Goal: Information Seeking & Learning: Learn about a topic

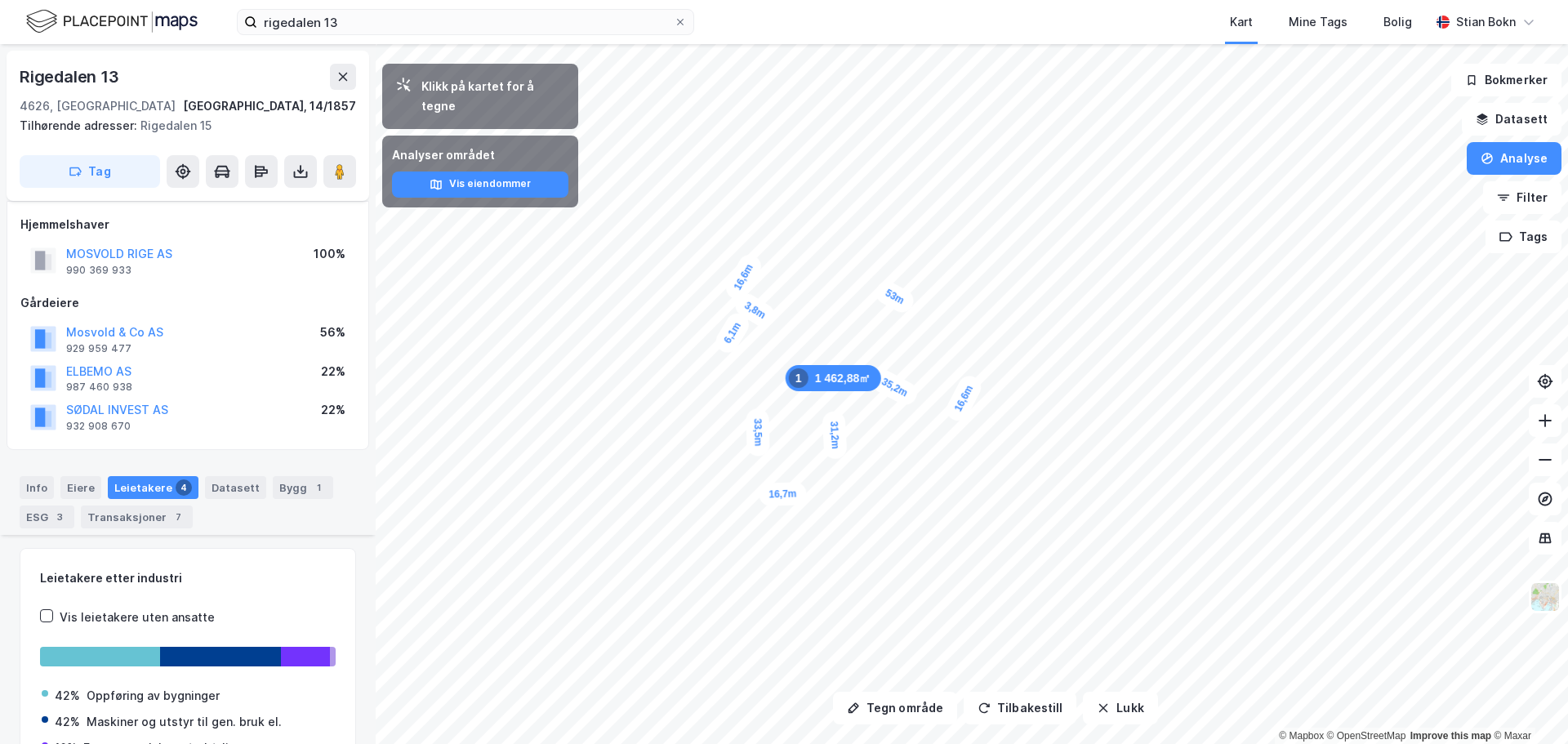
scroll to position [492, 0]
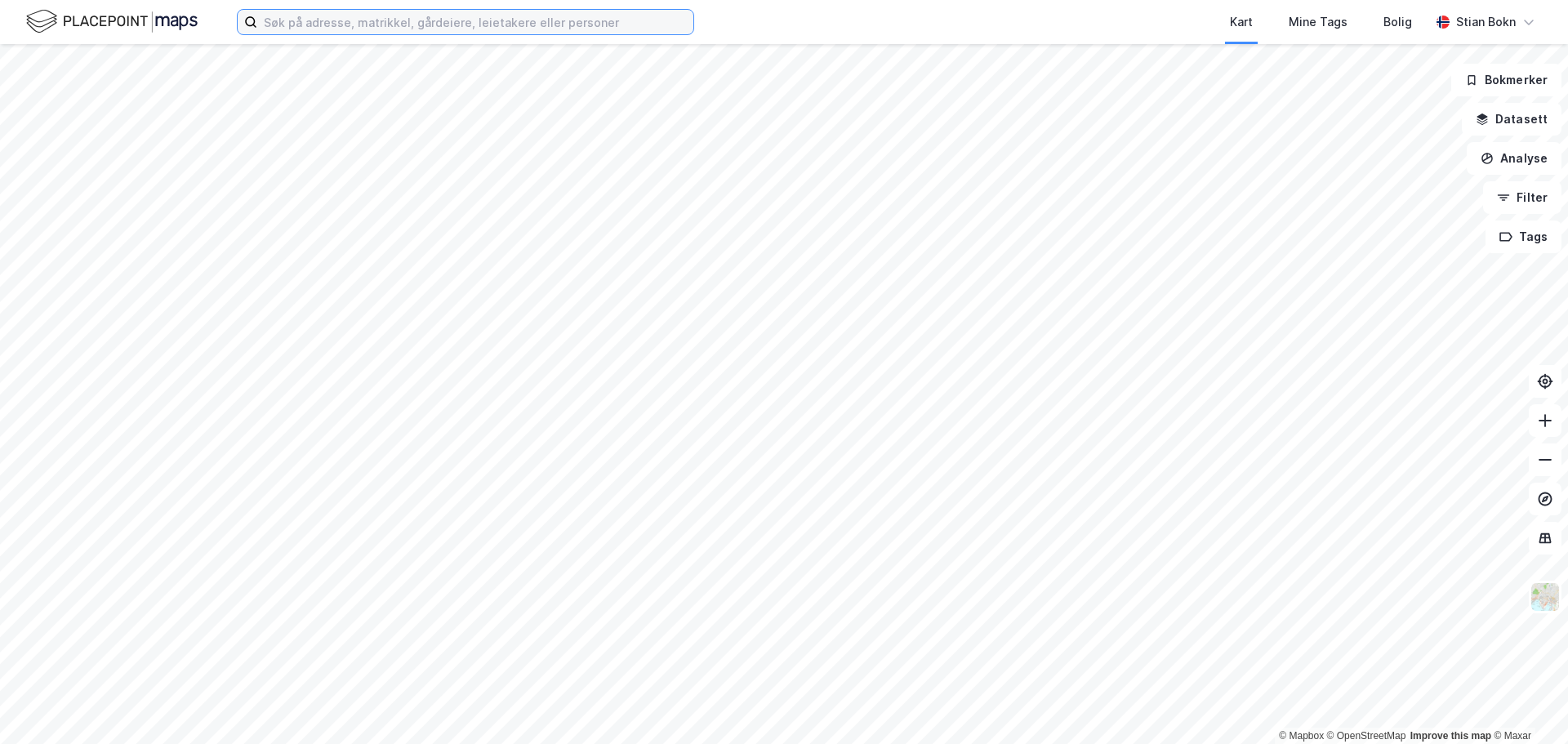
click at [328, 29] on input at bounding box center [475, 22] width 436 height 24
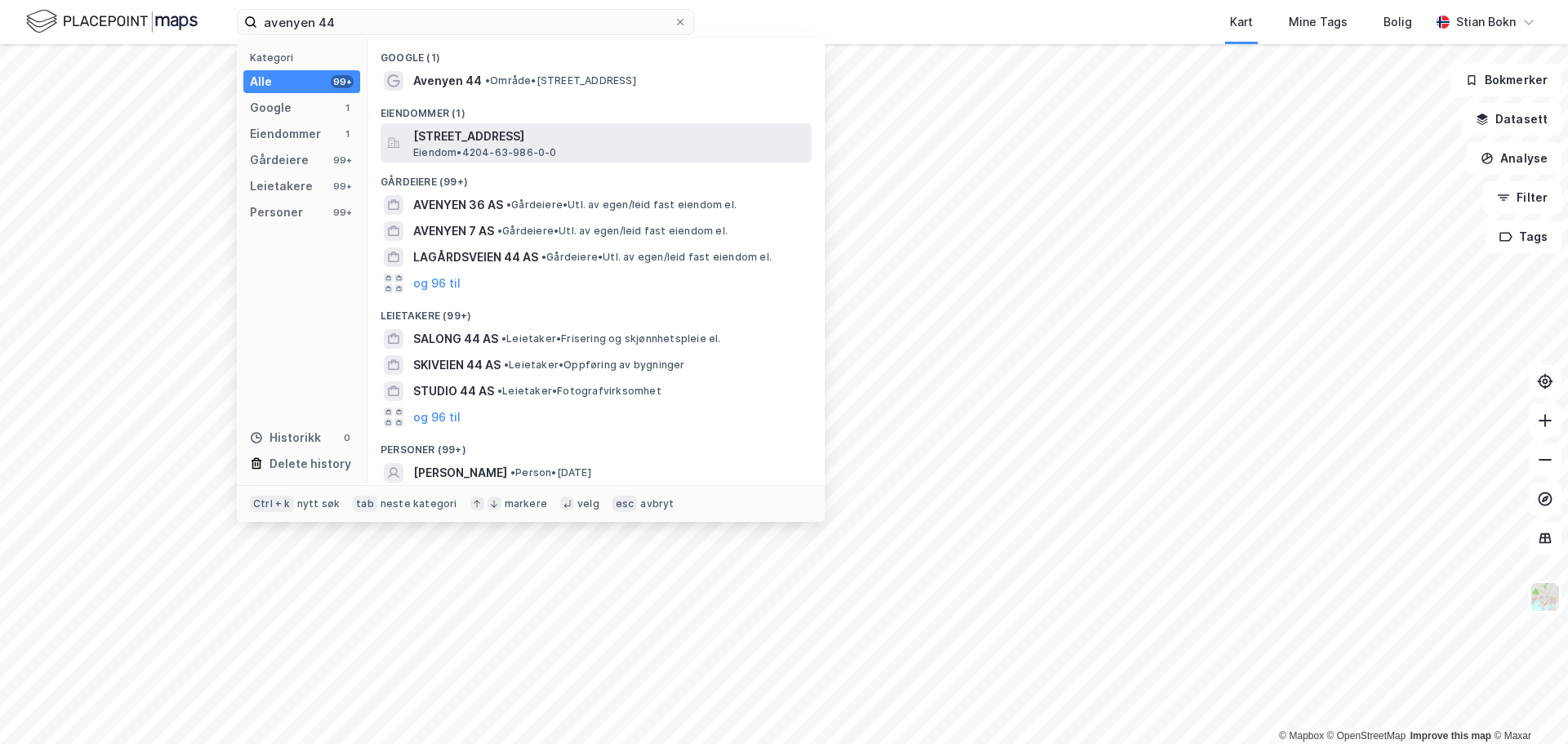
click at [439, 142] on span "[STREET_ADDRESS]" at bounding box center [609, 136] width 392 height 20
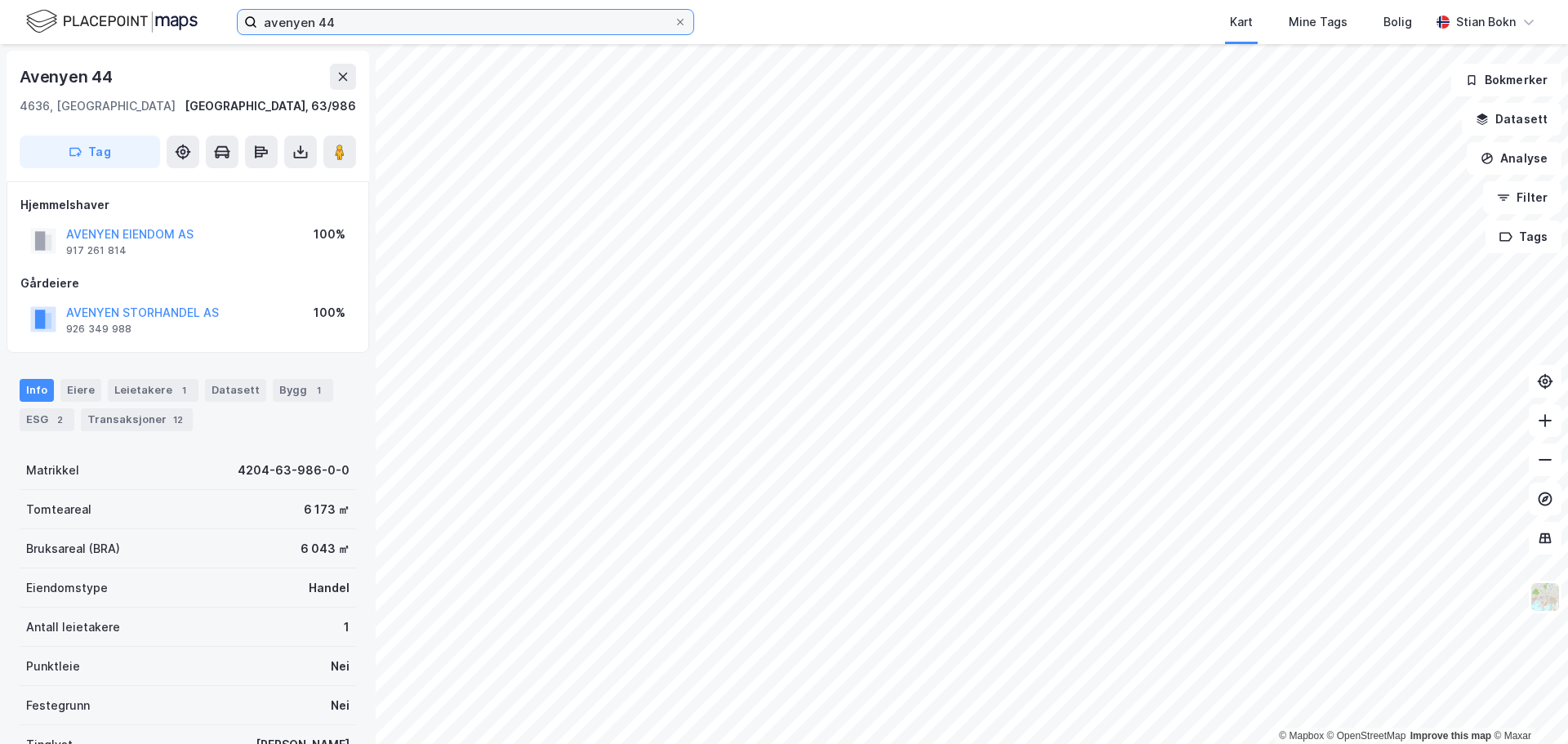
click at [475, 18] on input "avenyen 44" at bounding box center [465, 22] width 416 height 24
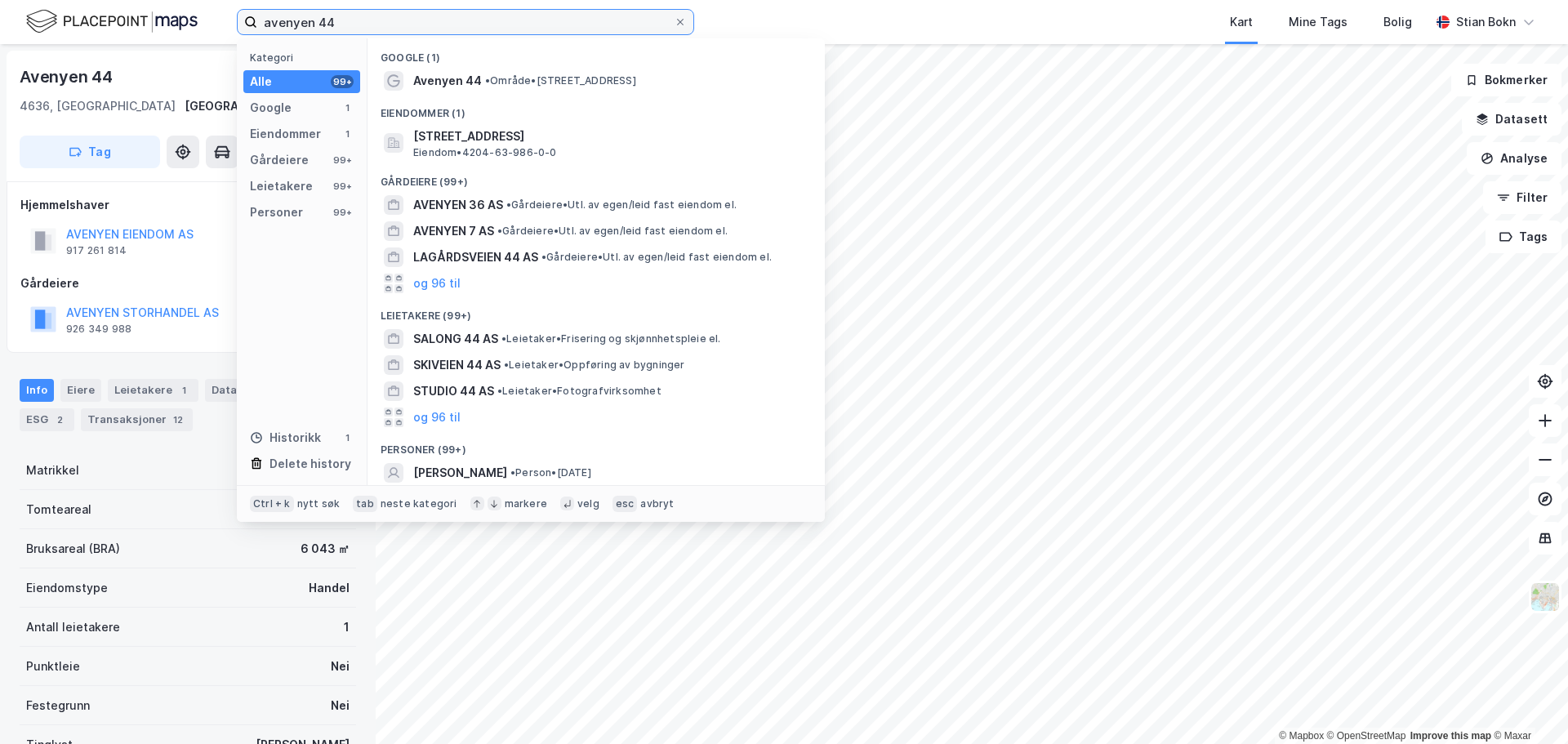
click at [475, 18] on input "avenyen 44" at bounding box center [465, 22] width 416 height 24
paste input "[STREET_ADDRESS]"
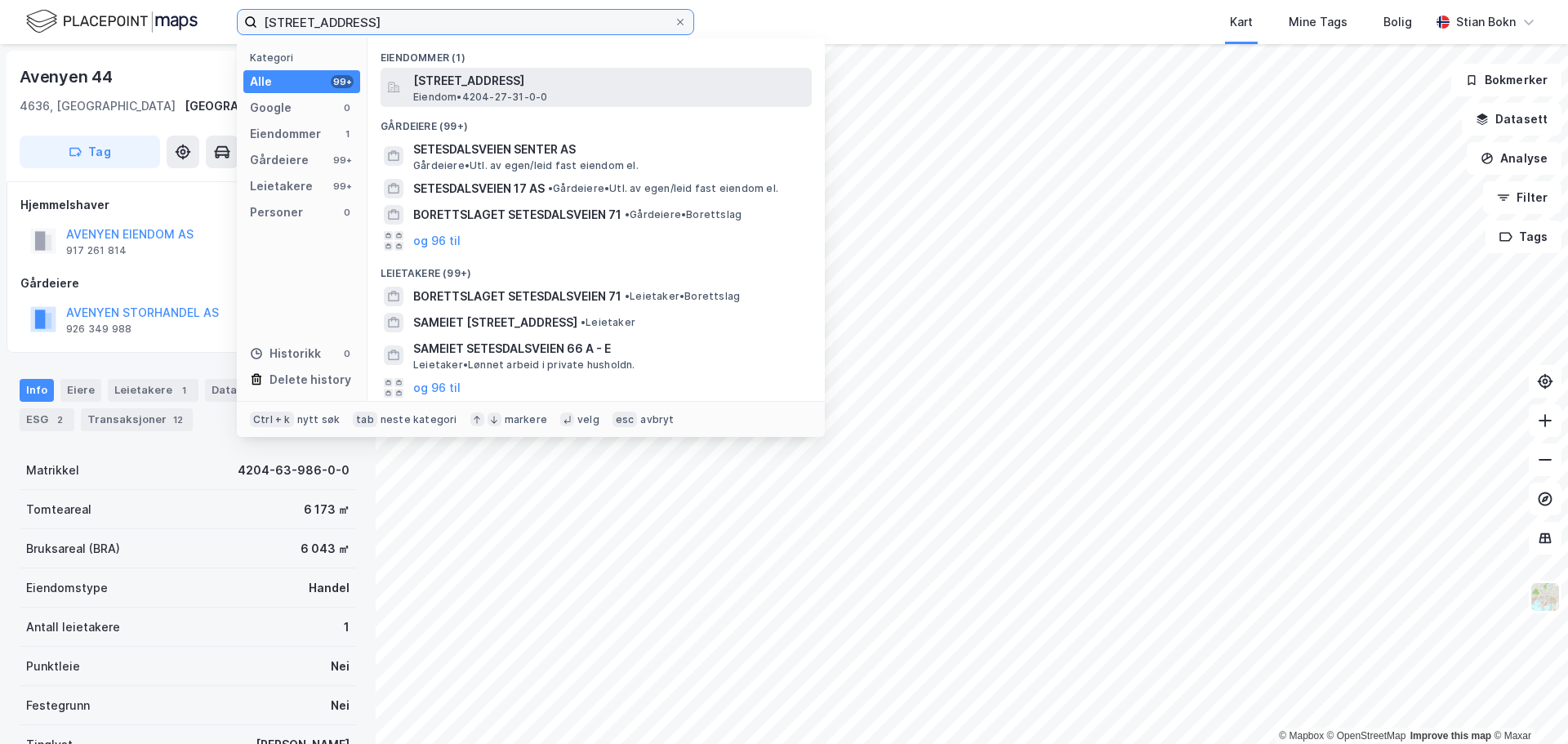
type input "[STREET_ADDRESS]"
click at [501, 98] on span "Eiendom • 4204-27-31-0-0" at bounding box center [480, 97] width 134 height 13
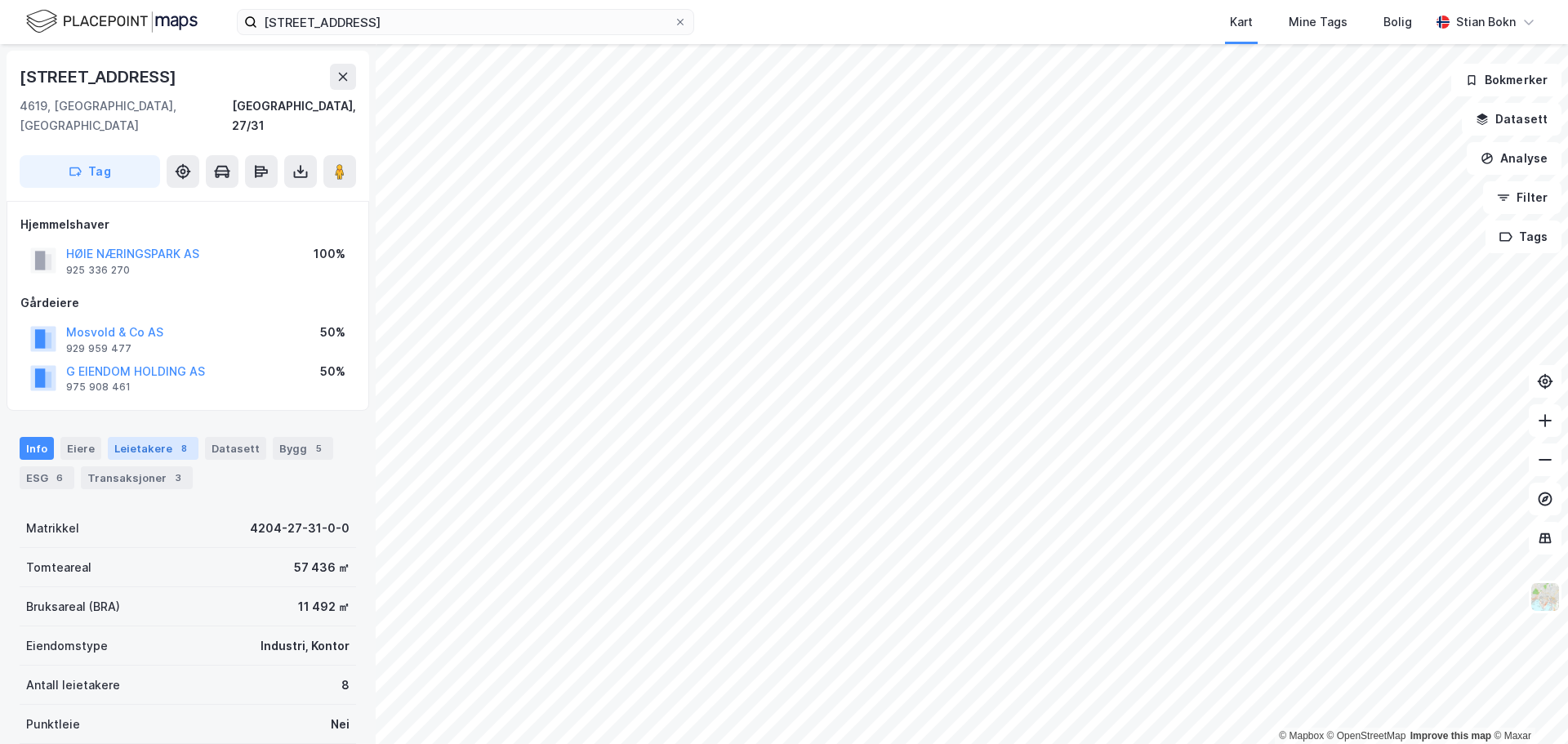
click at [147, 437] on div "Leietakere 8" at bounding box center [153, 448] width 90 height 23
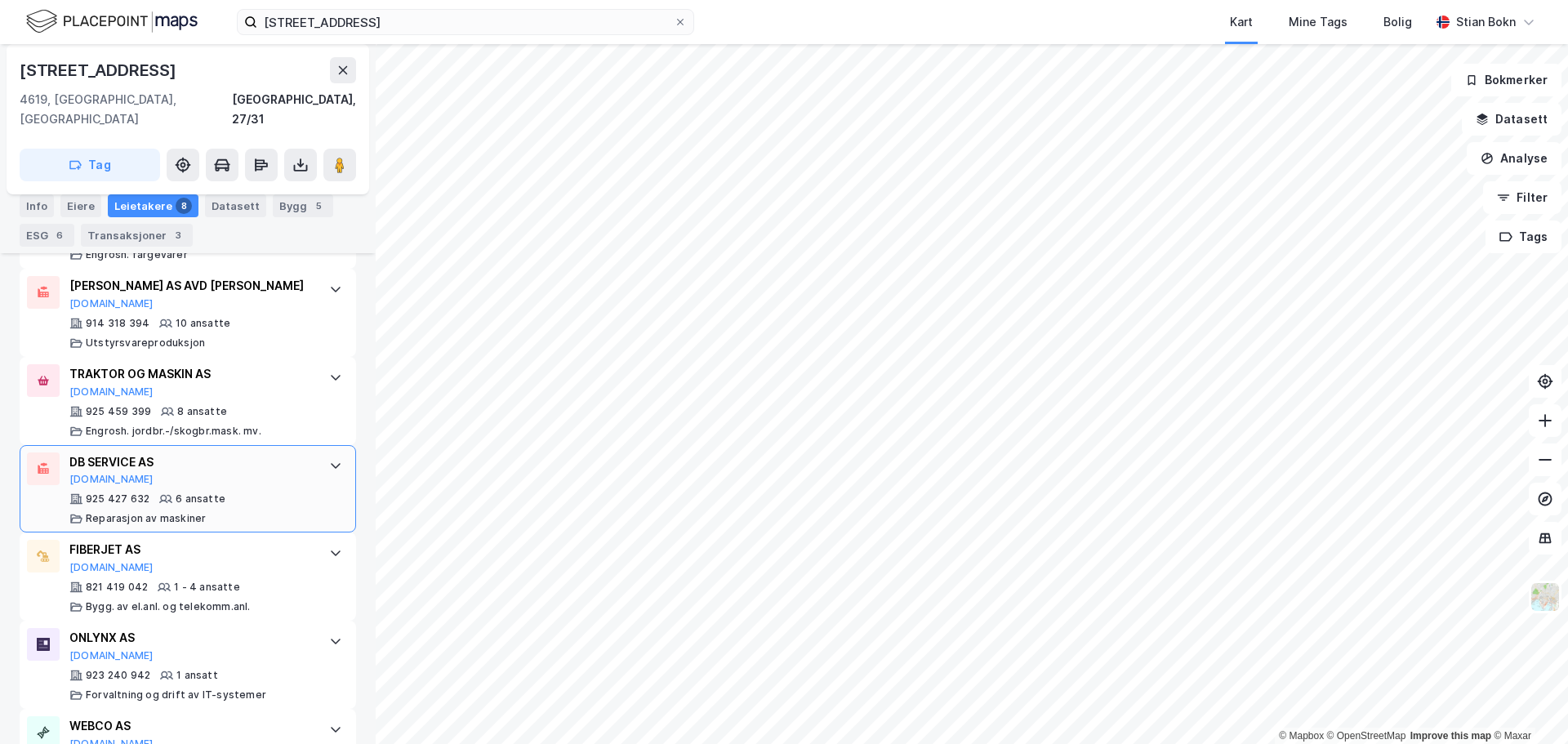
scroll to position [786, 0]
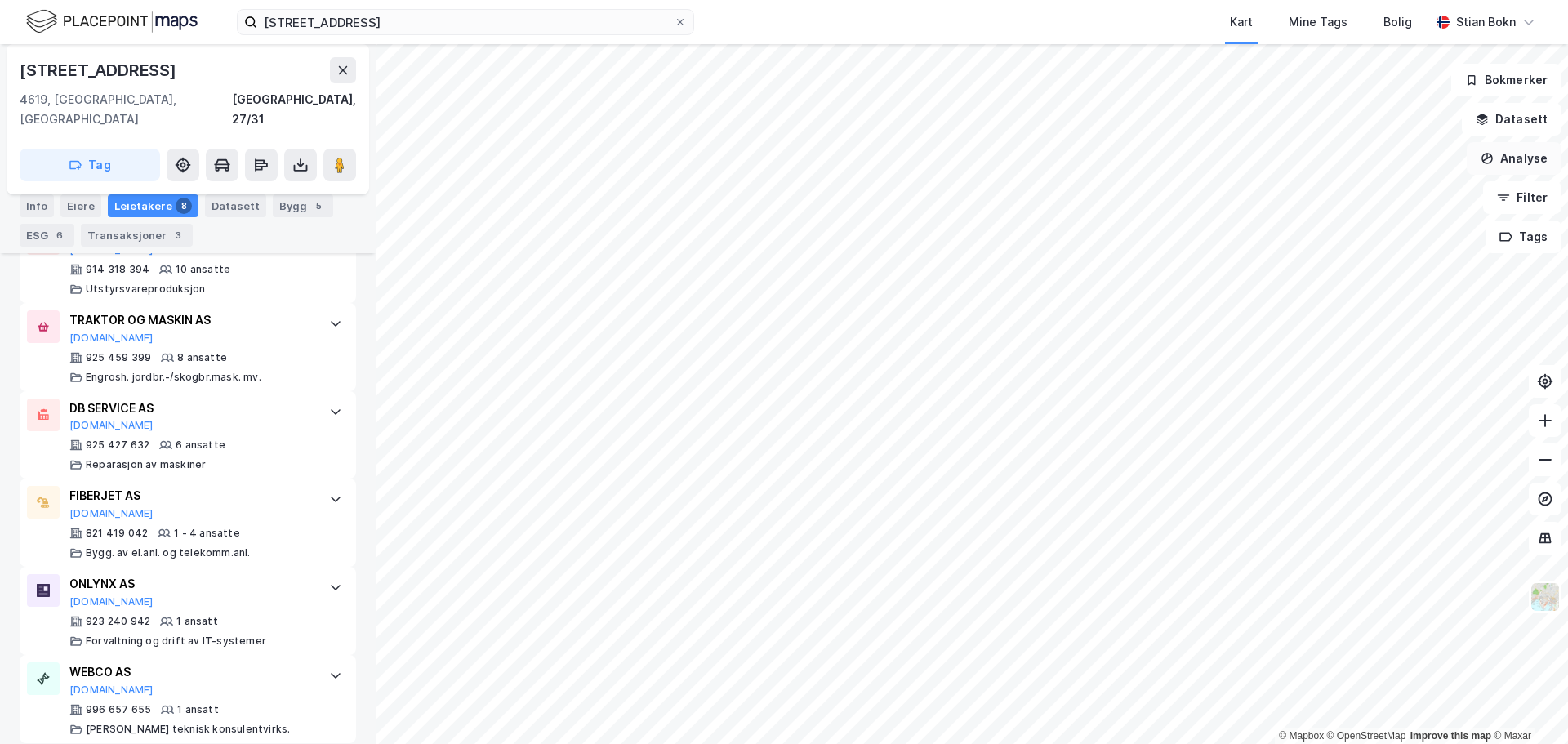
click at [1534, 152] on button "Analyse" at bounding box center [1514, 158] width 95 height 33
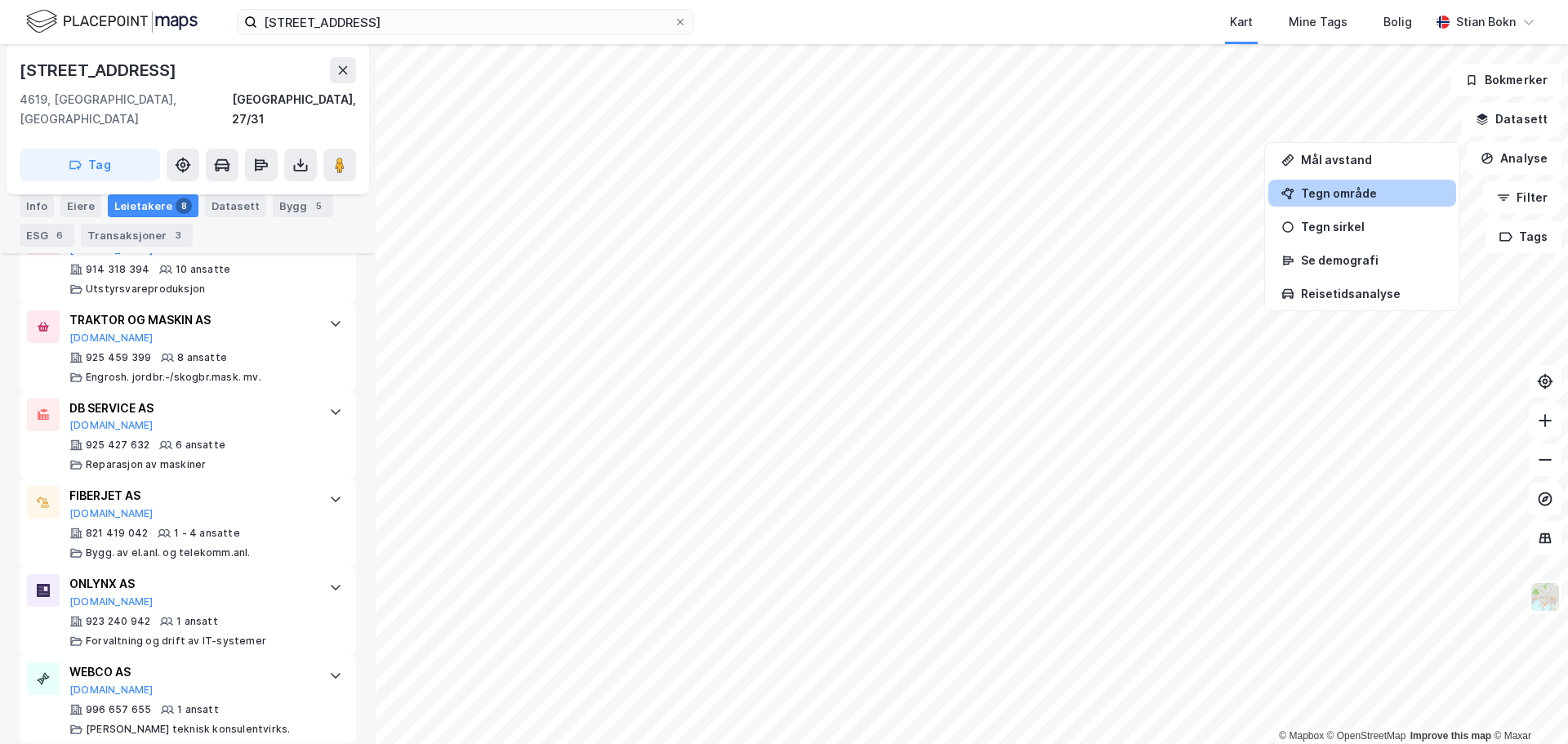
click at [1322, 196] on div "Tegn område" at bounding box center [1372, 193] width 142 height 14
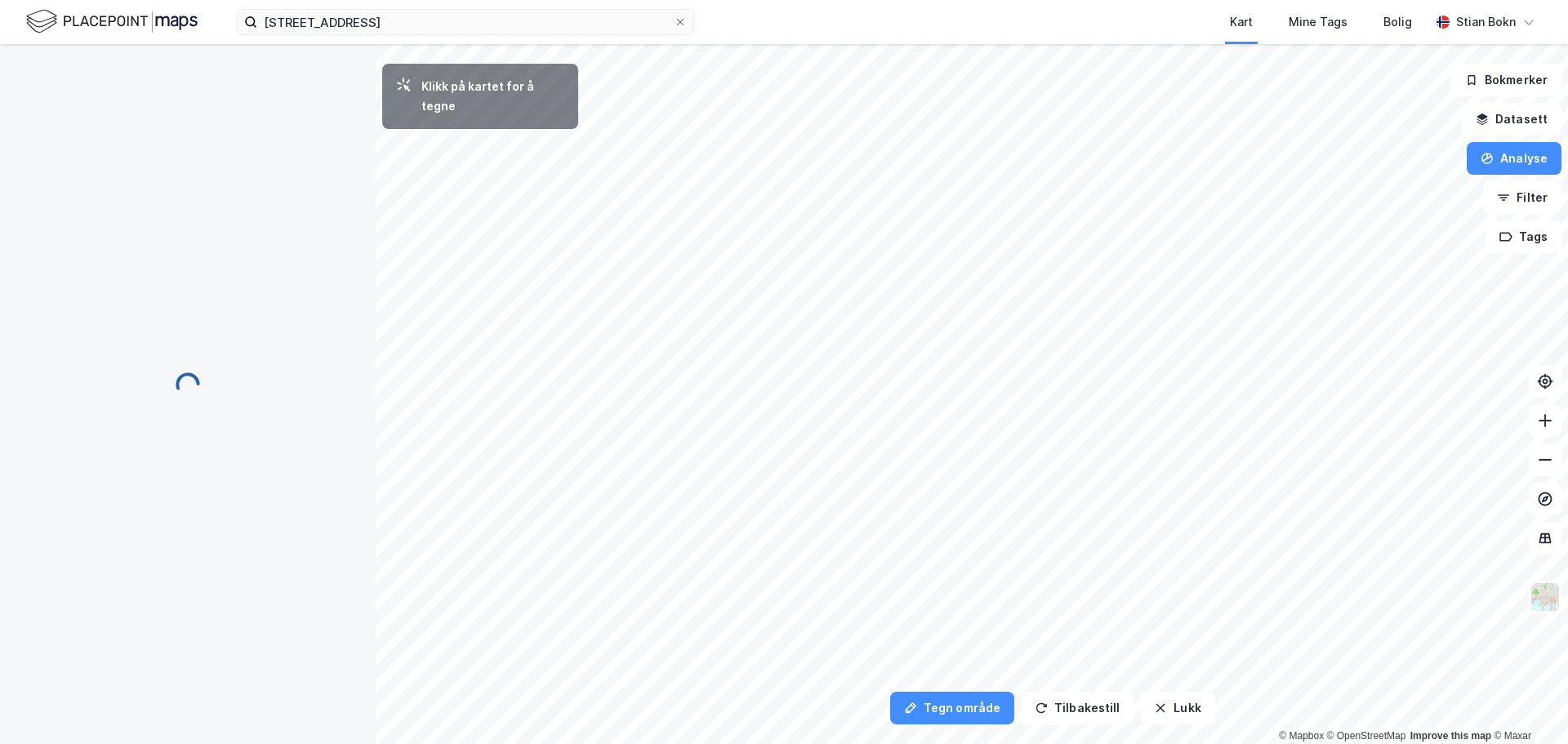
scroll to position [0, 0]
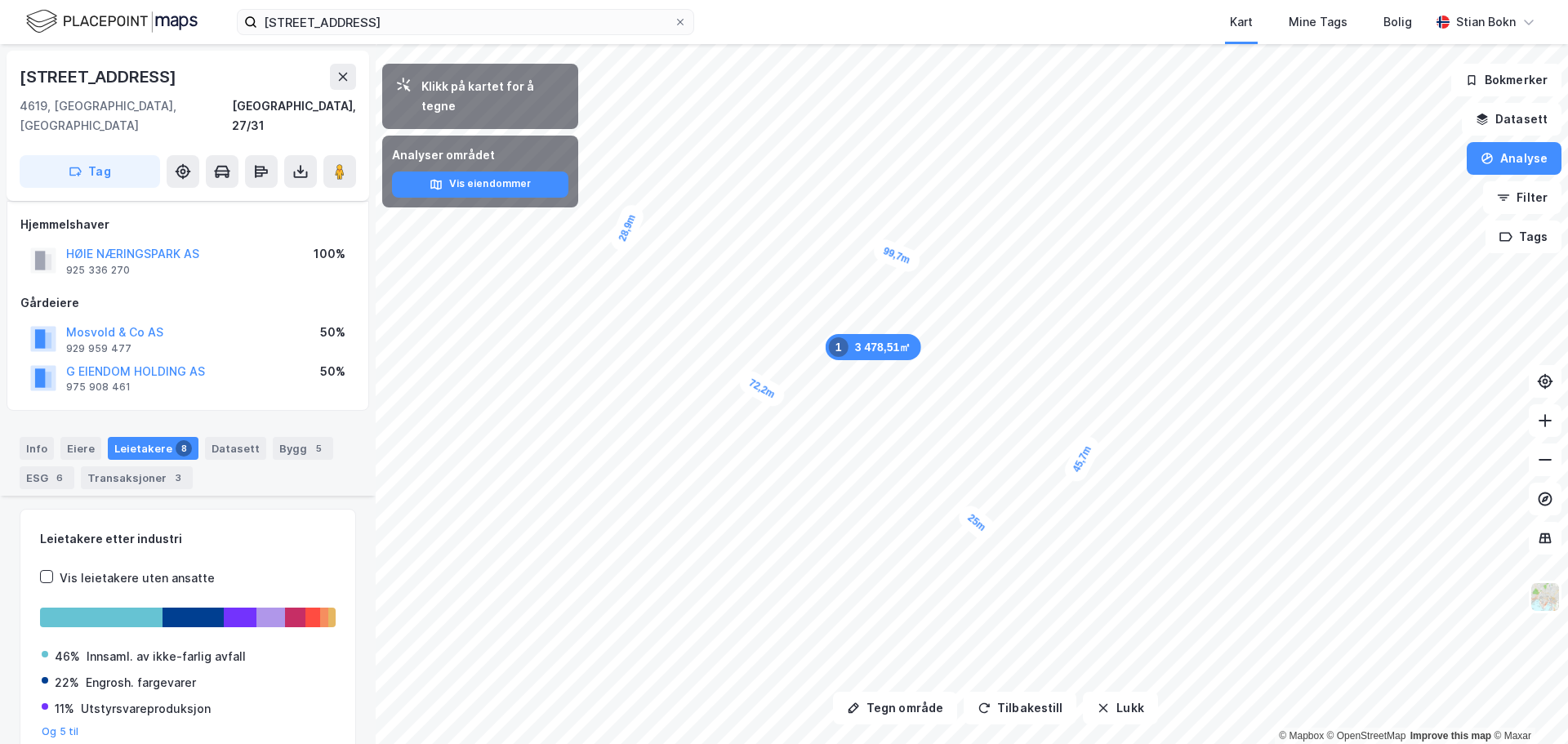
drag, startPoint x: 792, startPoint y: 407, endPoint x: 766, endPoint y: 394, distance: 29.1
click at [766, 394] on div "72,2m" at bounding box center [762, 389] width 52 height 43
drag, startPoint x: 824, startPoint y: 414, endPoint x: 773, endPoint y: 401, distance: 52.6
click at [773, 401] on div "46,1m" at bounding box center [774, 407] width 52 height 43
drag, startPoint x: 773, startPoint y: 404, endPoint x: 684, endPoint y: 383, distance: 91.4
